Goal: Check status: Check status

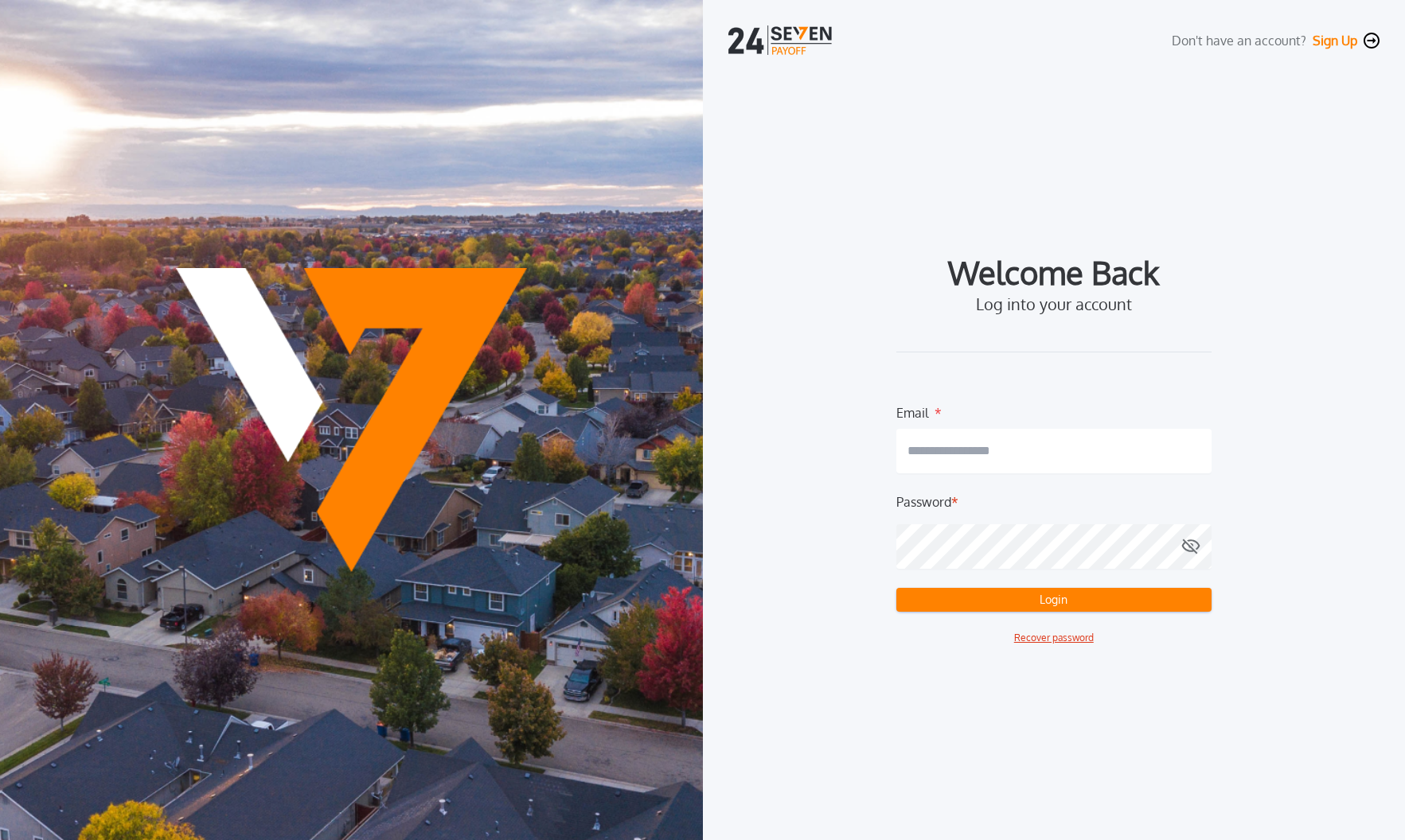
click at [945, 445] on input "email" at bounding box center [1054, 451] width 316 height 45
click at [0, 839] on com-1password-button at bounding box center [0, 840] width 0 height 0
type input "**********"
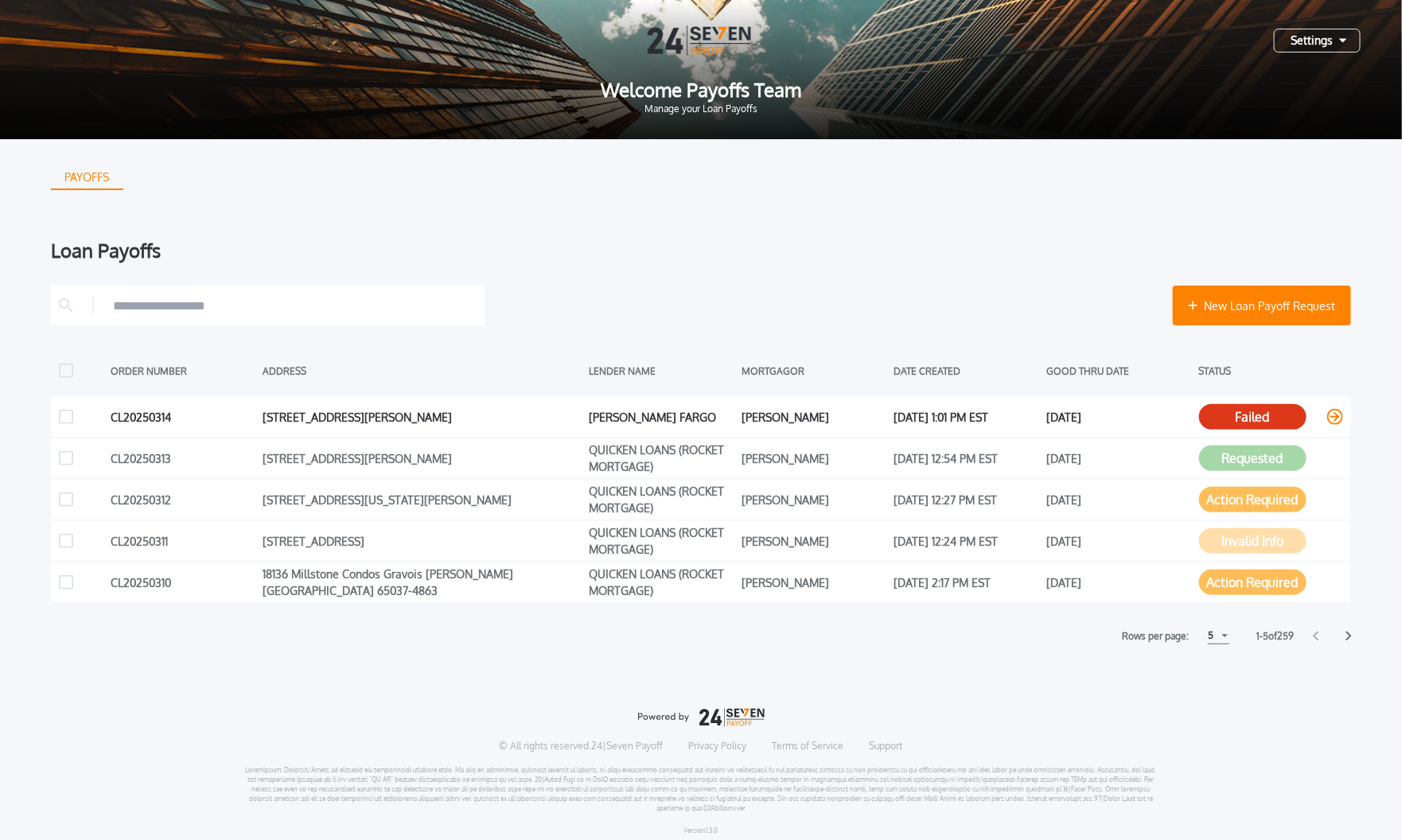
click at [1327, 412] on icon at bounding box center [1335, 417] width 16 height 16
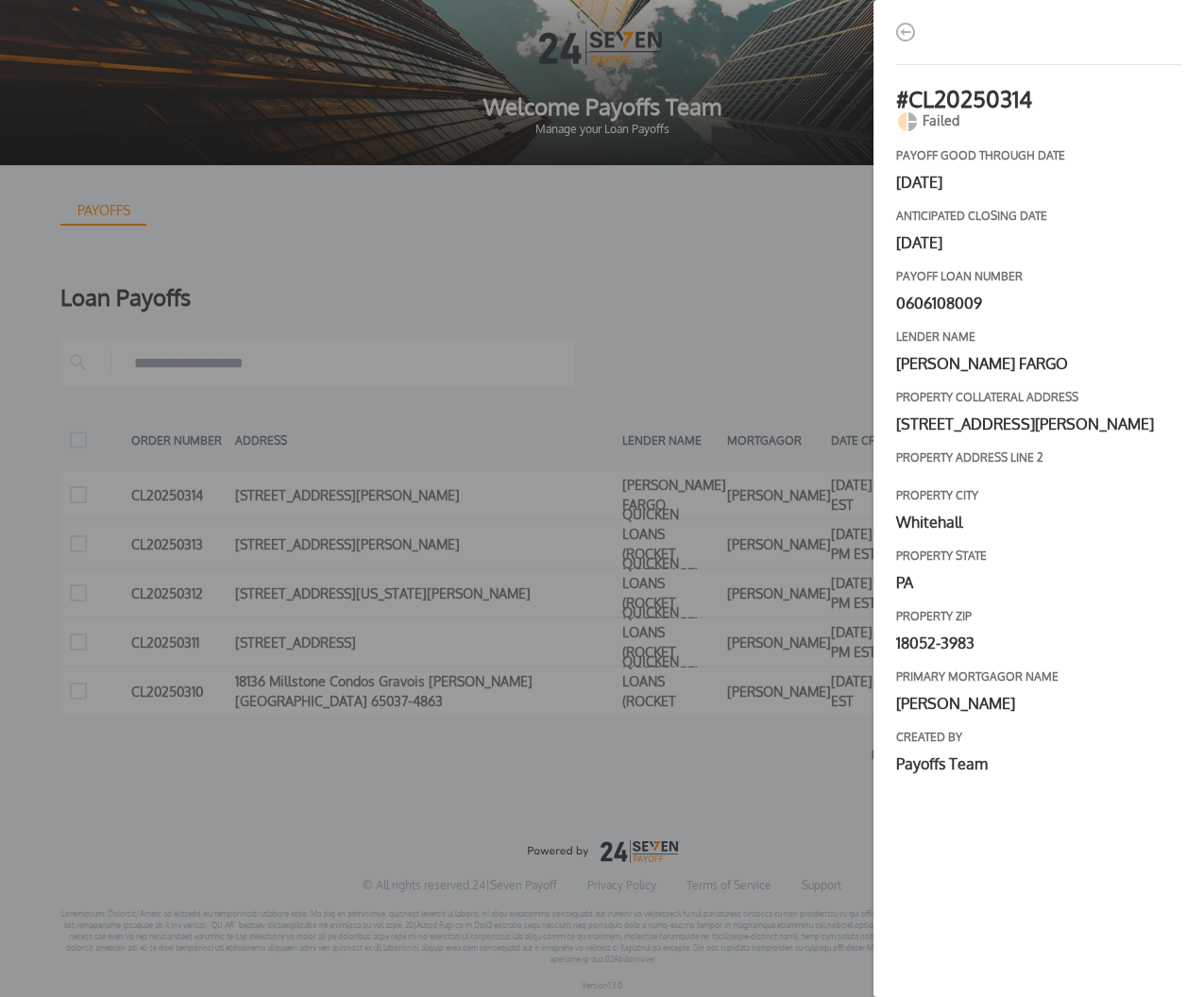
click at [770, 204] on div "# CL20250314 Failed payoff good through date [DATE] Anticipated closing date [D…" at bounding box center [602, 498] width 1204 height 997
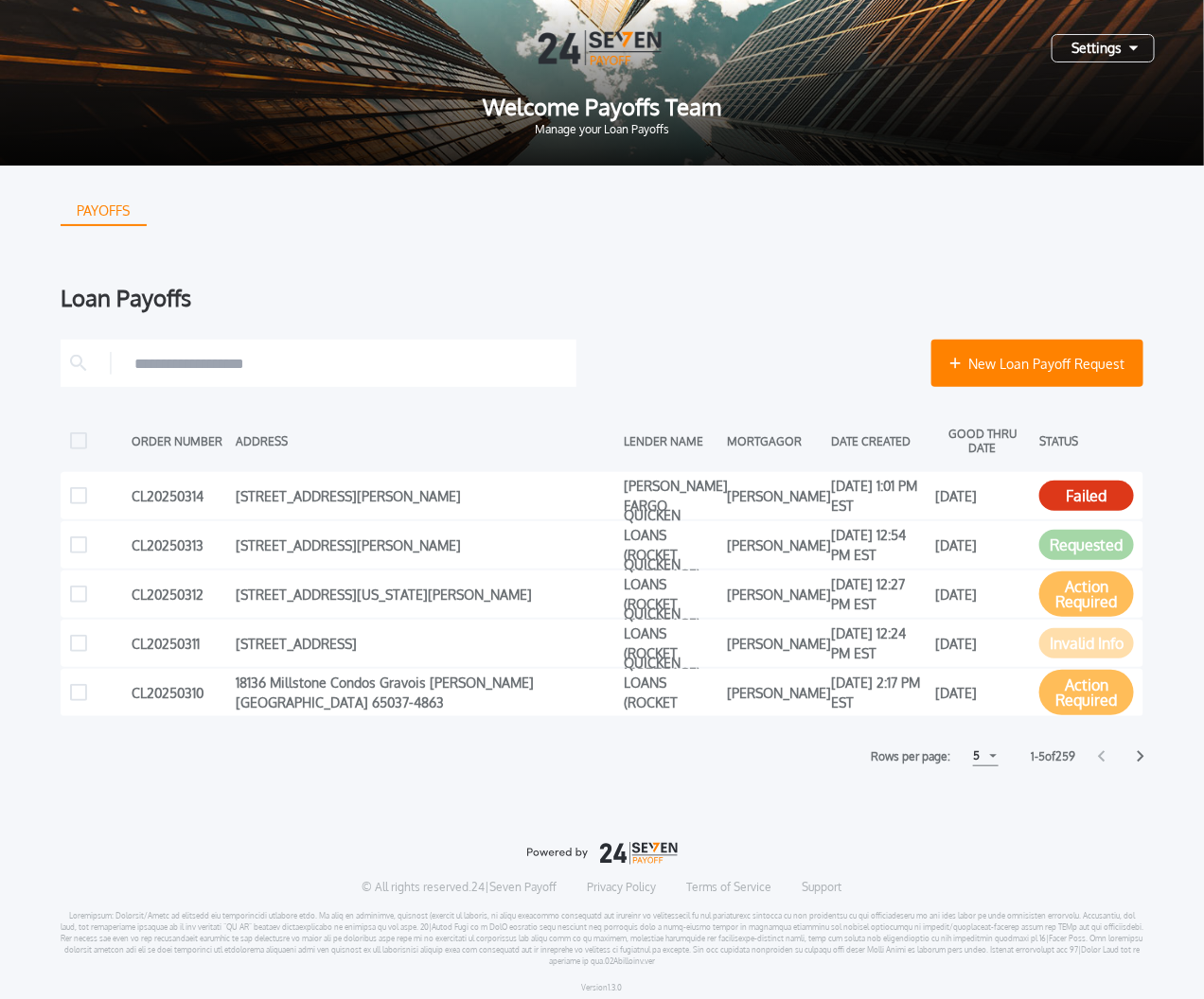
click at [990, 760] on div "5" at bounding box center [985, 756] width 26 height 20
click at [976, 830] on h1 "15" at bounding box center [984, 828] width 18 height 23
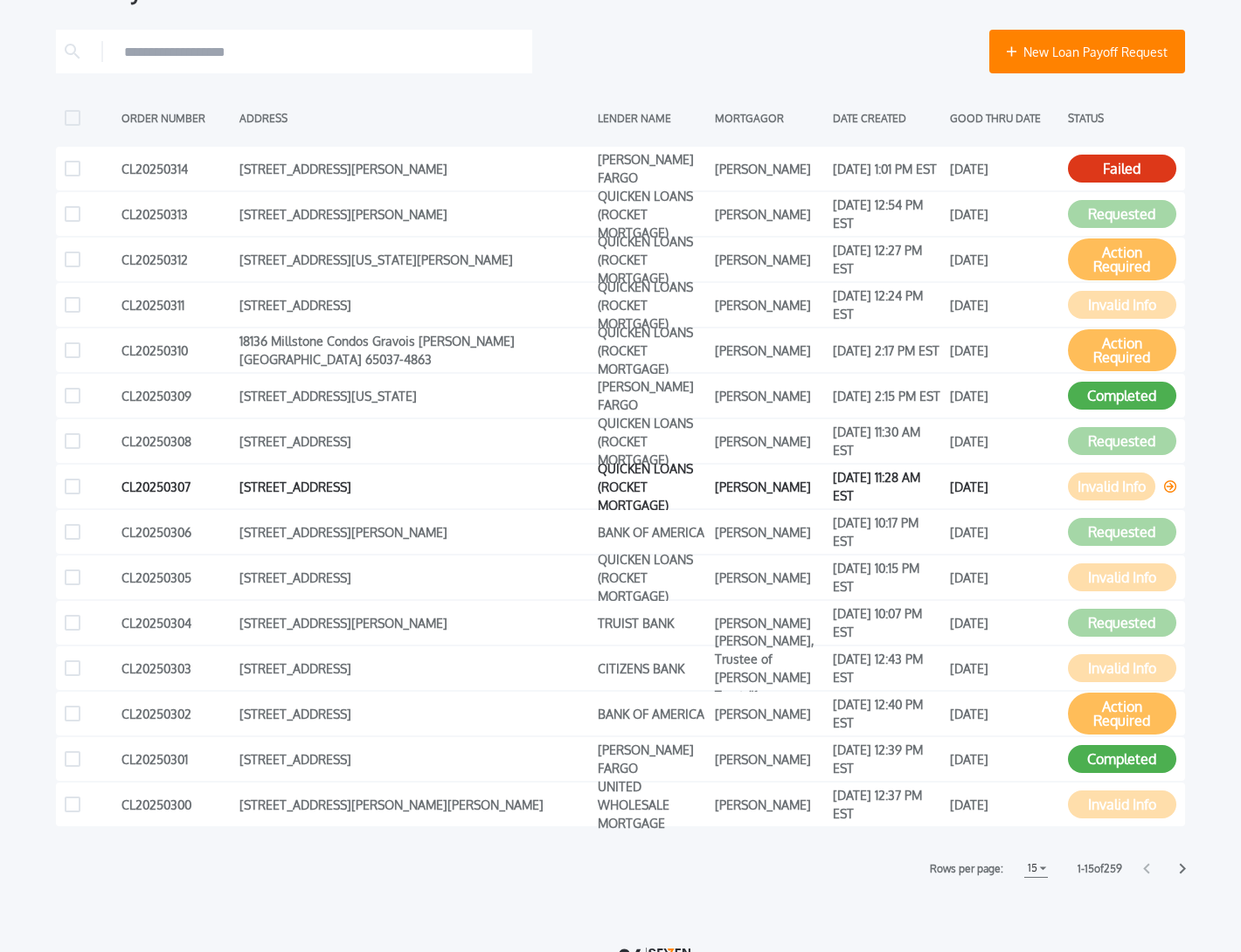
scroll to position [433, 0]
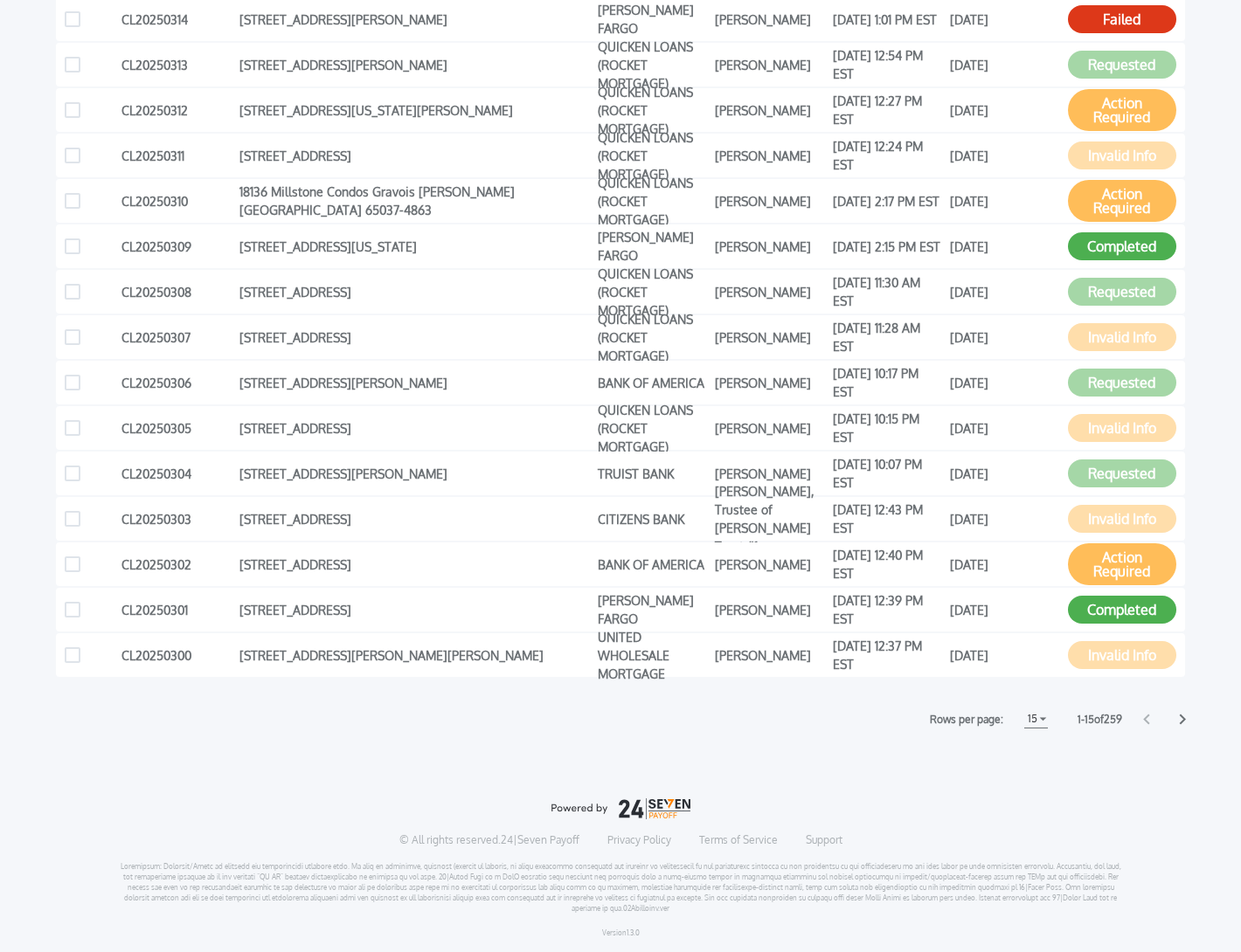
click at [1180, 717] on icon at bounding box center [1182, 719] width 7 height 11
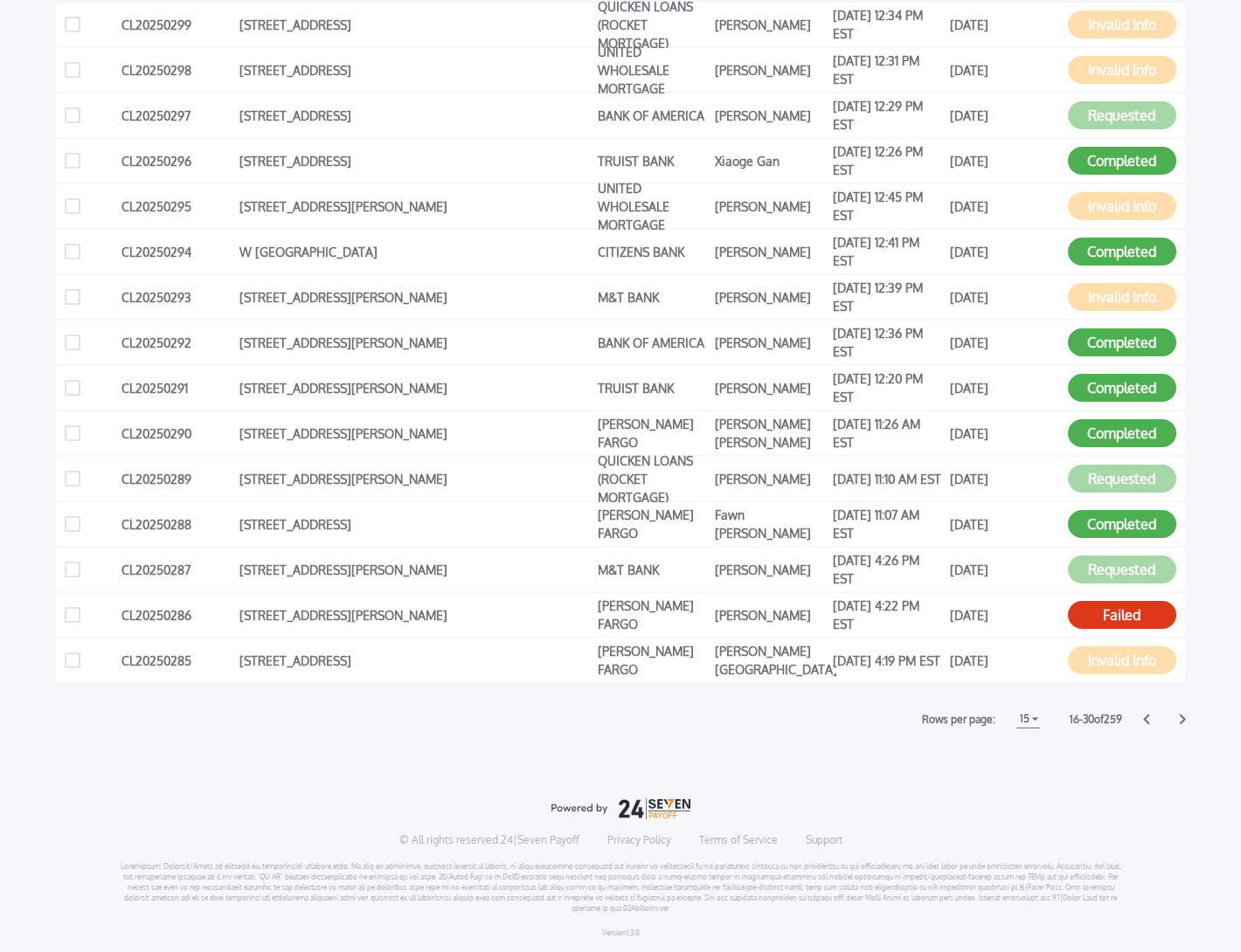
click at [840, 745] on div "PAYOFFS Loan Payoffs New Loan Payoff Request ORDER NUMBER ADDRESS LENDER NAME M…" at bounding box center [620, 336] width 1241 height 1233
click at [1149, 716] on icon at bounding box center [1146, 719] width 7 height 11
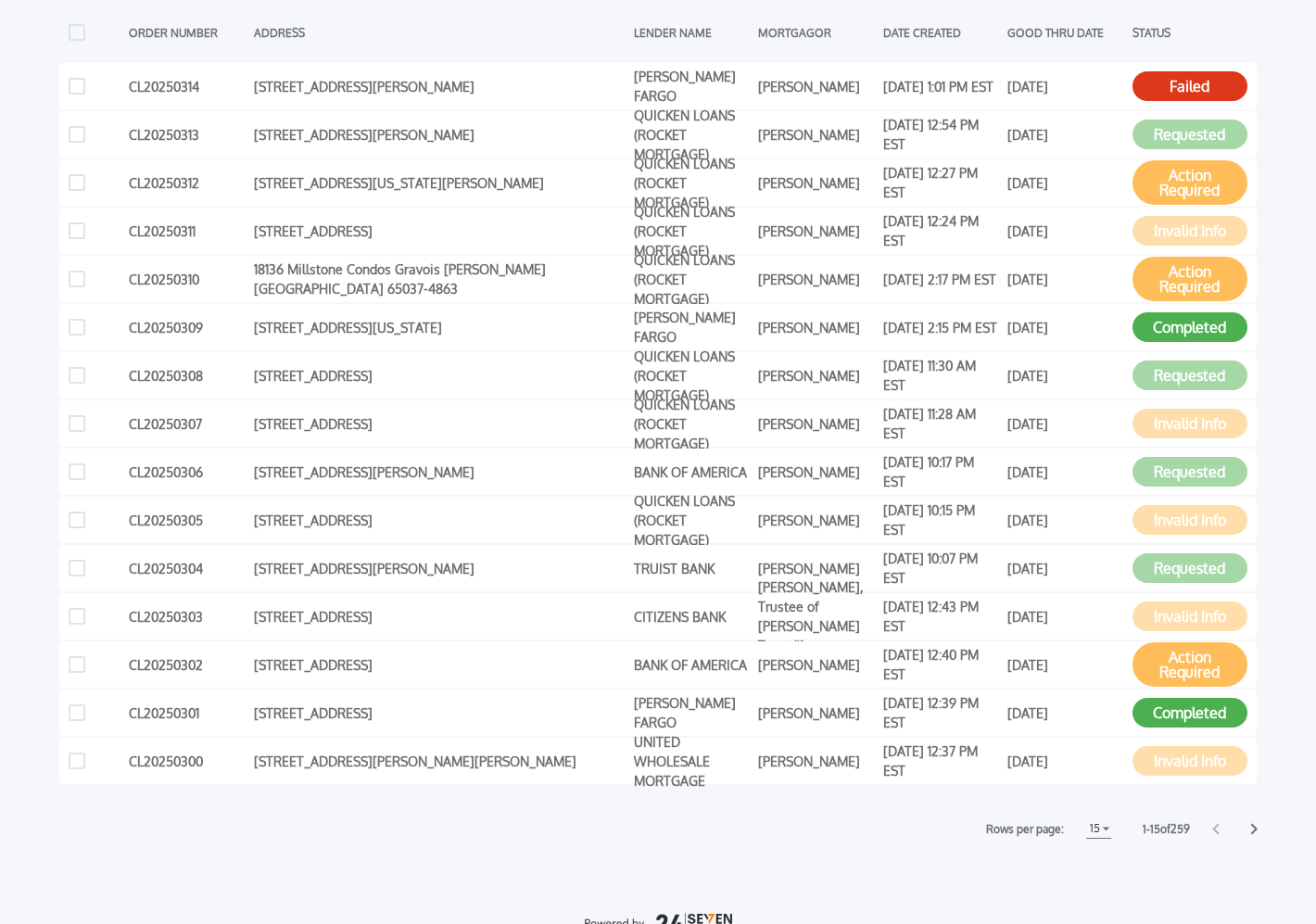
scroll to position [397, 0]
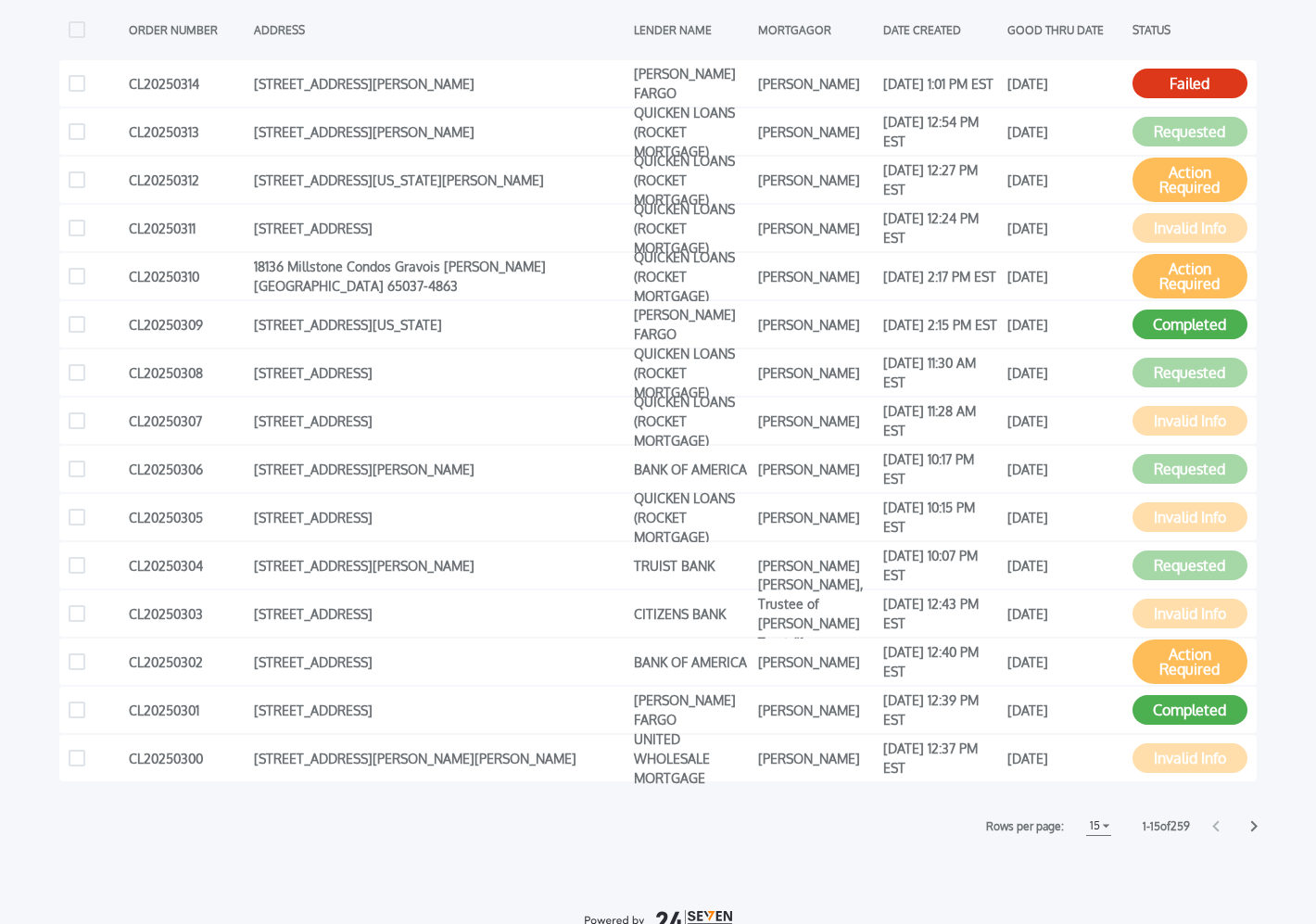
drag, startPoint x: 1272, startPoint y: 786, endPoint x: 1268, endPoint y: 810, distance: 24.3
click at [1274, 789] on div "PAYOFFS Loan Payoffs New Loan Payoff Request ORDER NUMBER ADDRESS LENDER NAME M…" at bounding box center [658, 419] width 1316 height 1307
click at [1254, 823] on icon at bounding box center [1254, 826] width 7 height 11
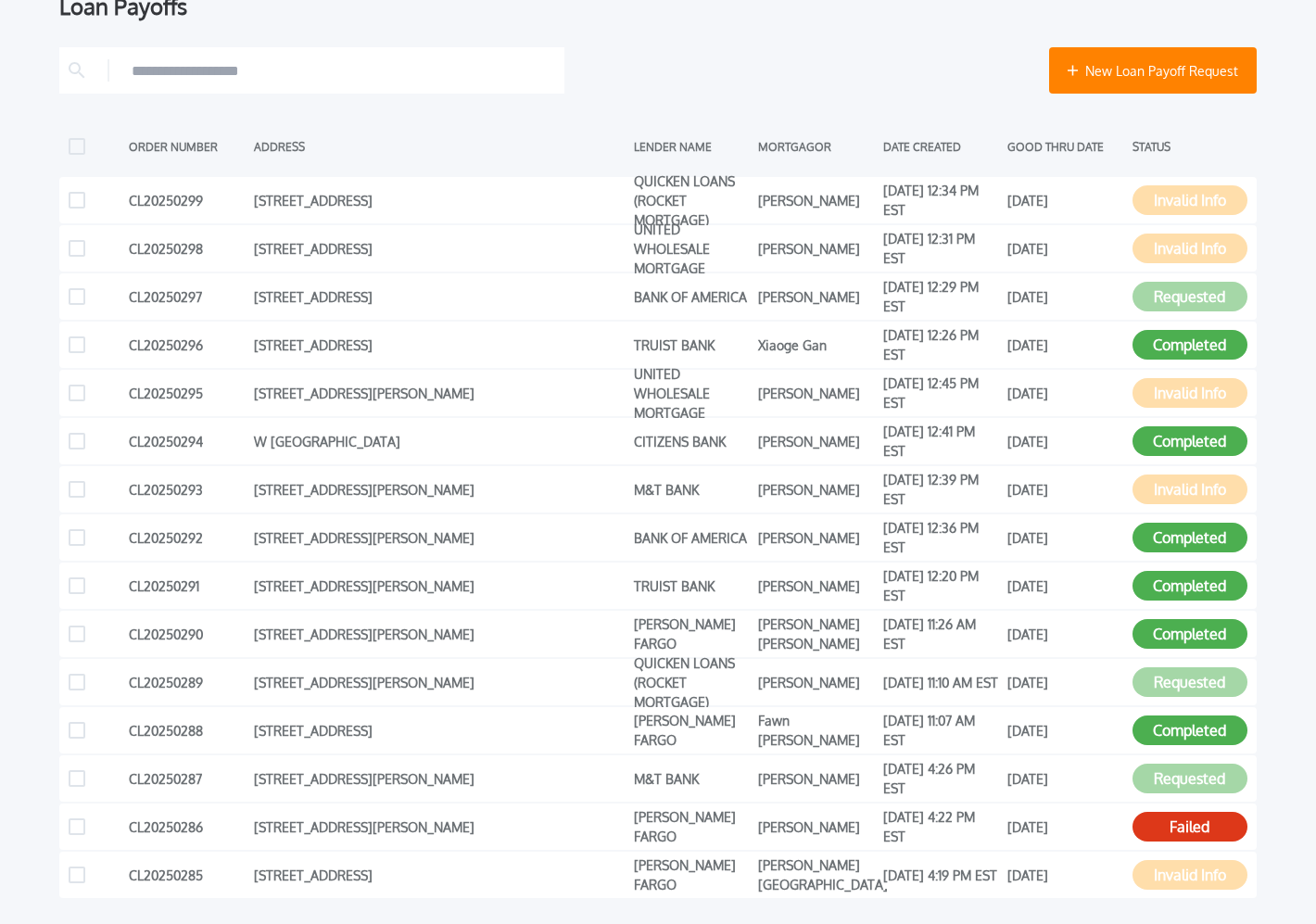
scroll to position [545, 0]
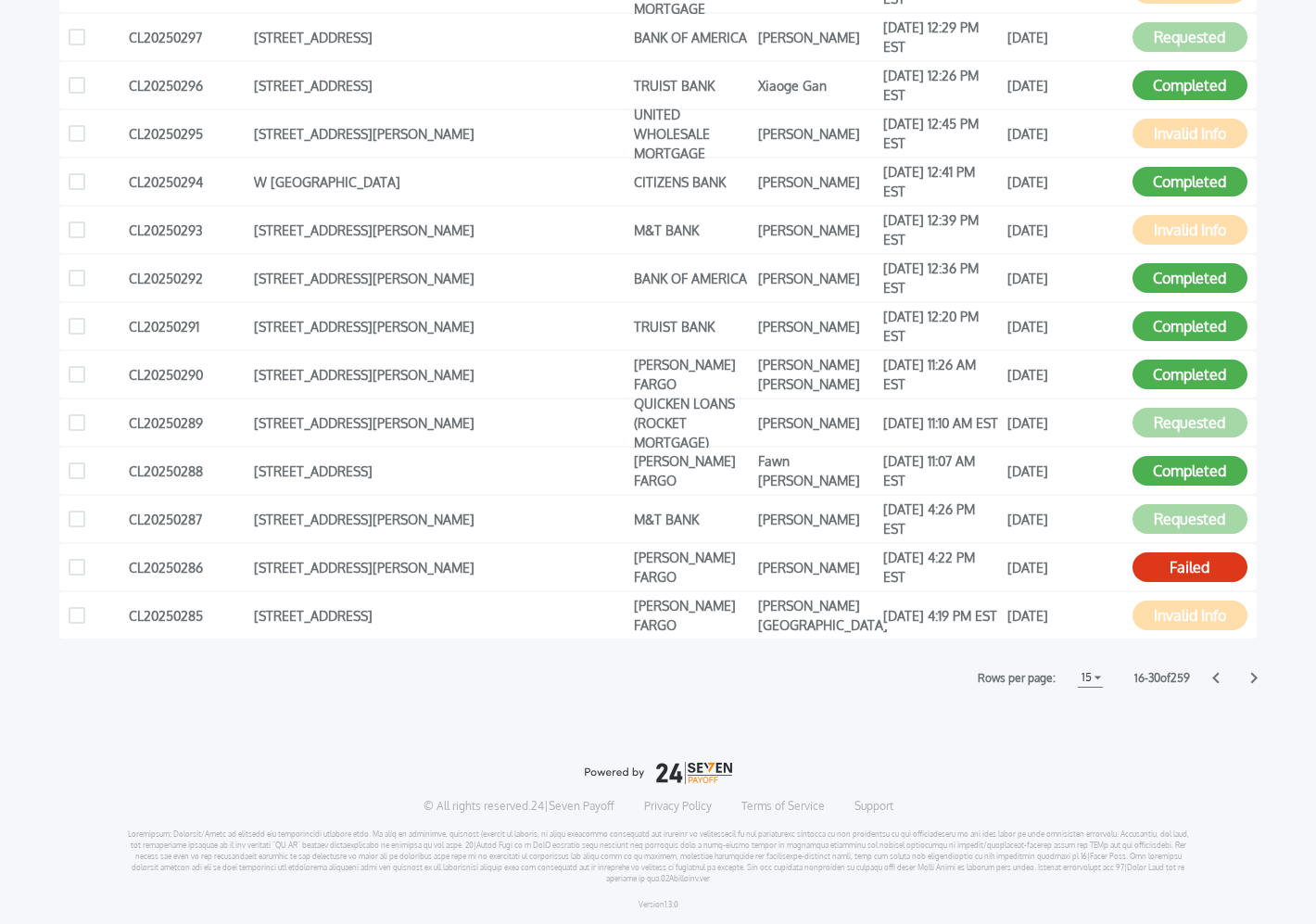
click at [1215, 675] on icon at bounding box center [1215, 678] width 7 height 11
